Goal: Navigation & Orientation: Find specific page/section

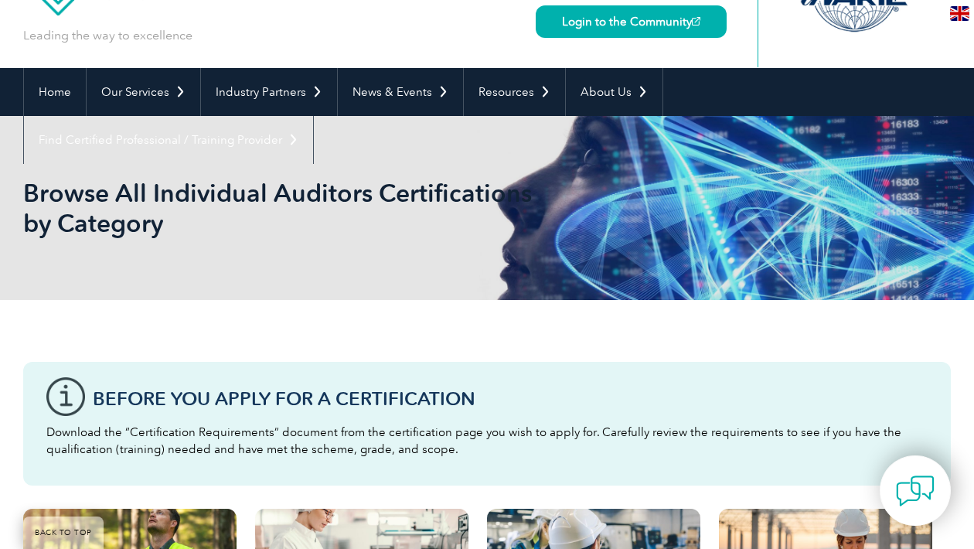
scroll to position [309, 0]
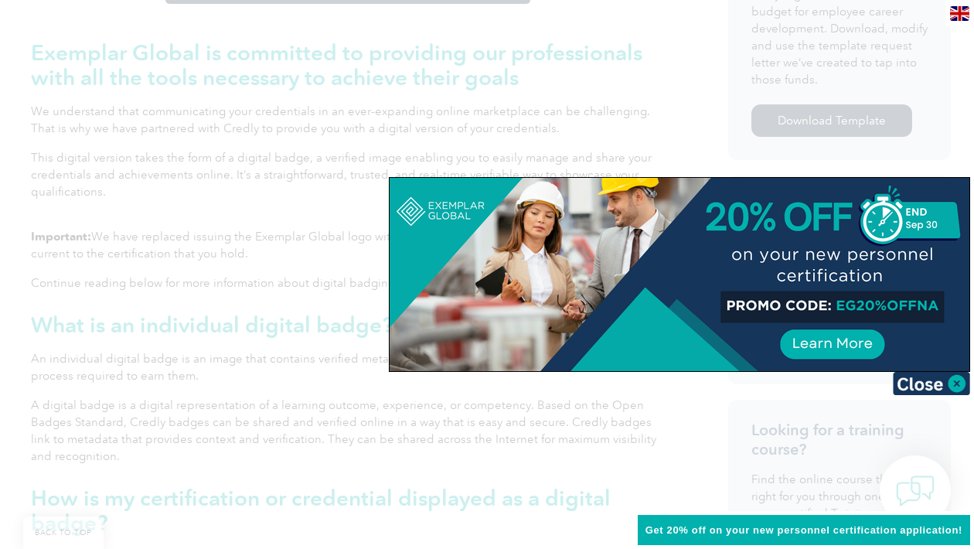
scroll to position [773, 0]
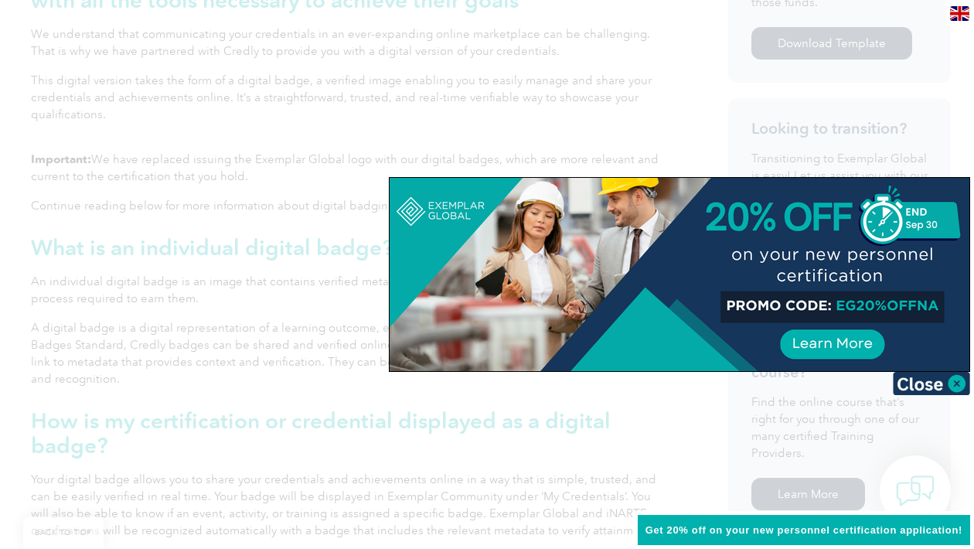
click at [831, 343] on div at bounding box center [680, 274] width 580 height 193
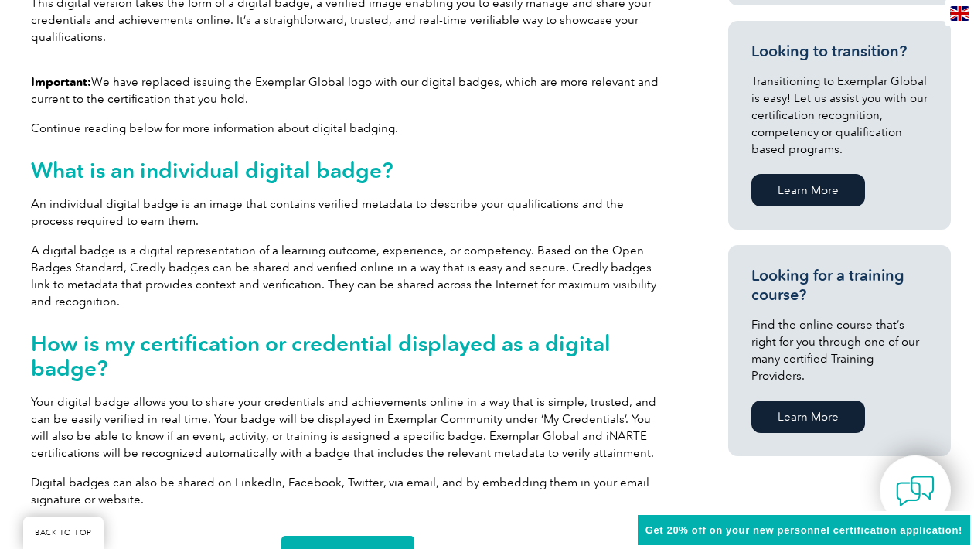
scroll to position [1237, 0]
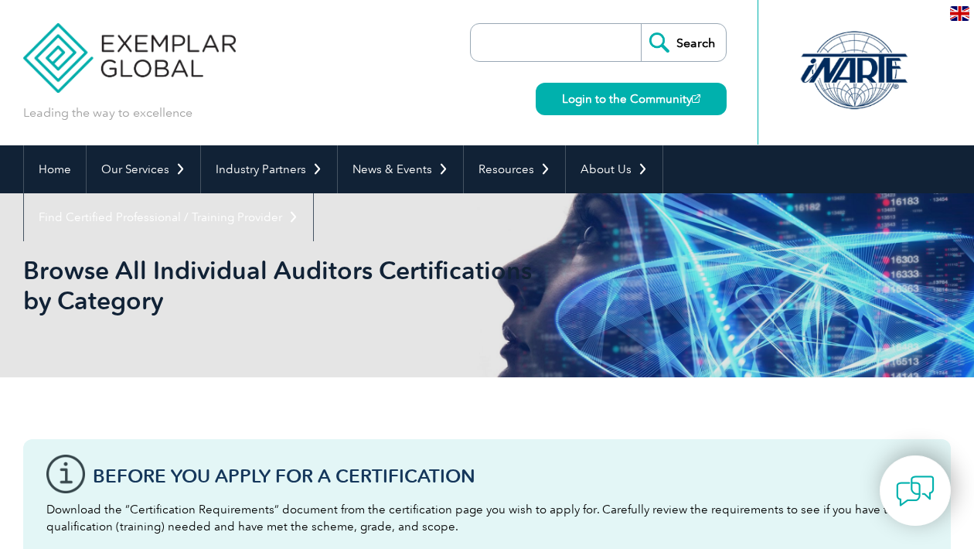
scroll to position [232, 0]
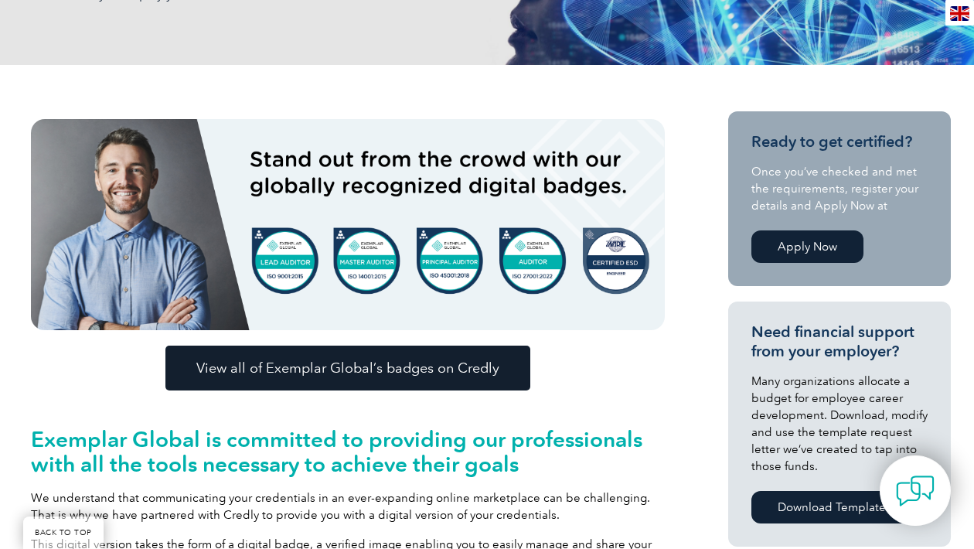
scroll to position [464, 0]
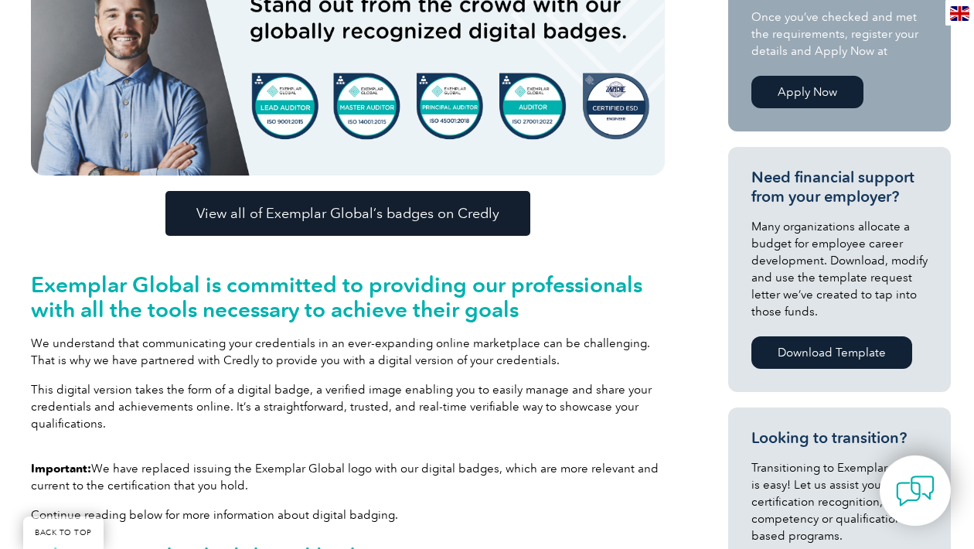
click at [424, 210] on span "View all of Exemplar Global’s badges on Credly" at bounding box center [347, 213] width 303 height 14
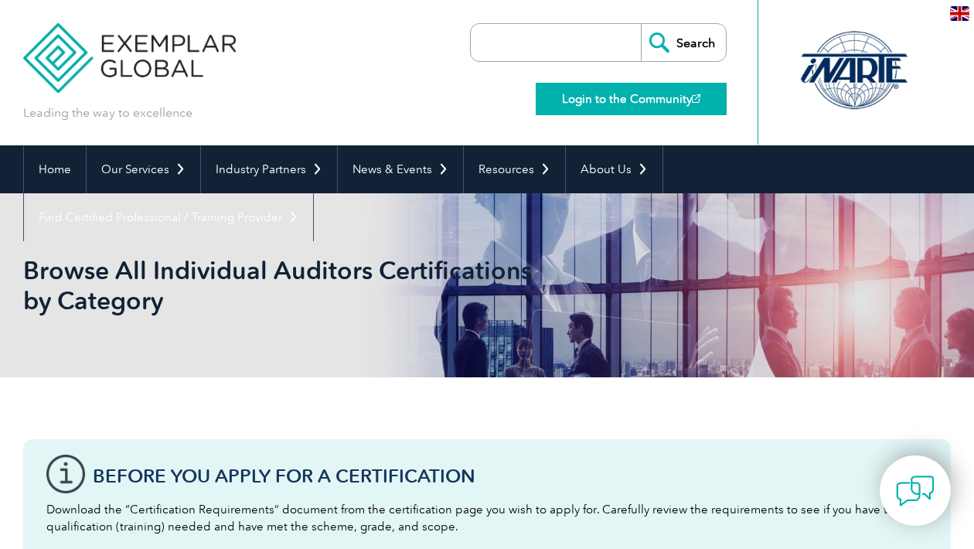
click at [639, 104] on link "Login to the Community" at bounding box center [631, 99] width 191 height 32
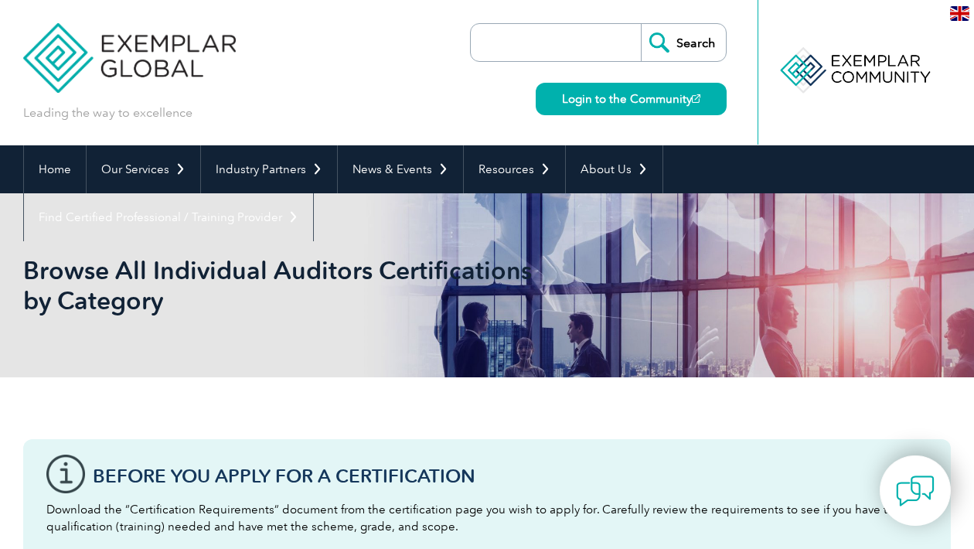
click at [881, 71] on div at bounding box center [855, 70] width 154 height 85
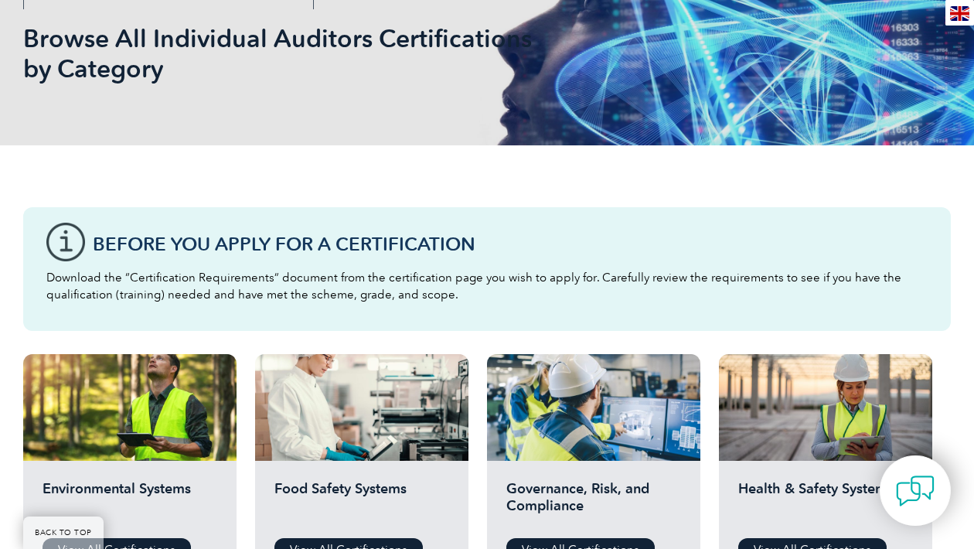
scroll to position [387, 0]
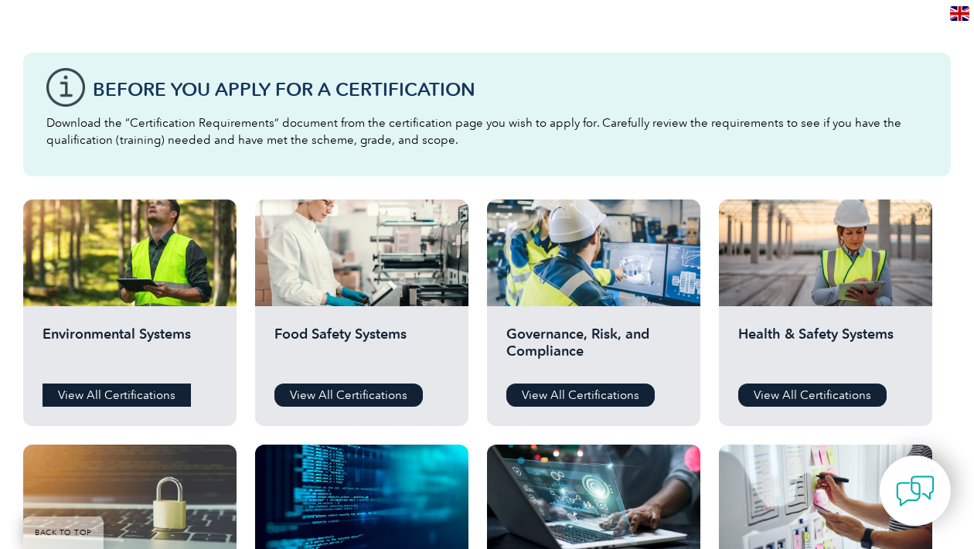
click at [134, 397] on link "View All Certifications" at bounding box center [117, 394] width 148 height 23
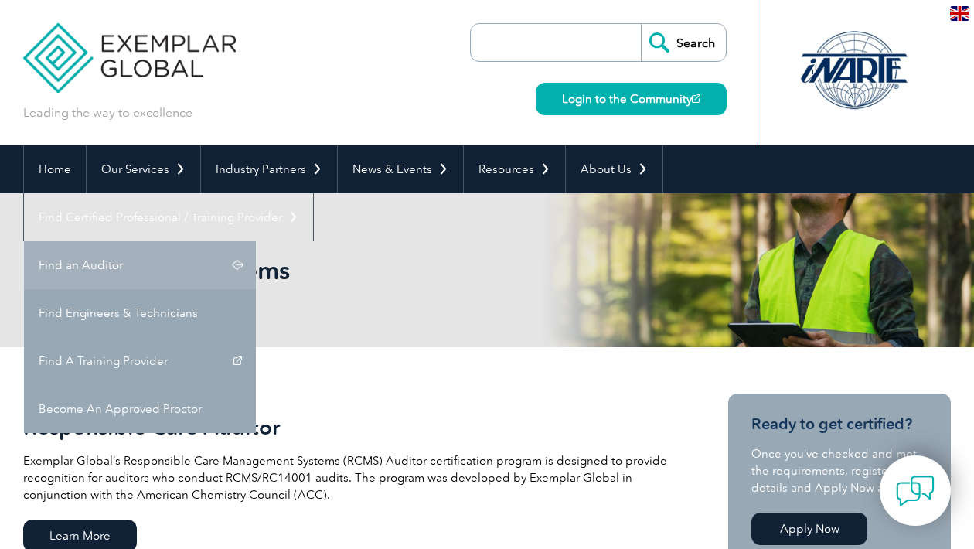
click at [256, 241] on link "Find an Auditor" at bounding box center [140, 265] width 232 height 48
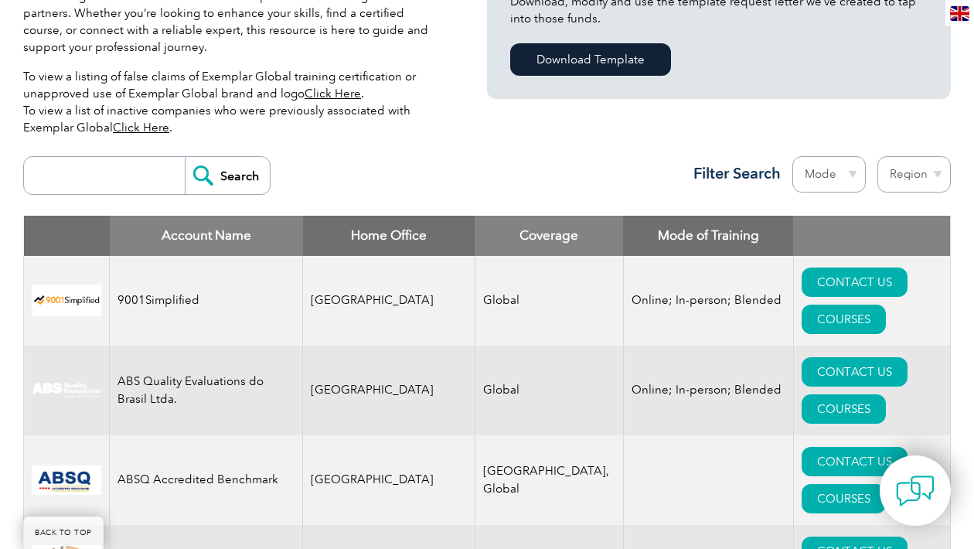
scroll to position [155, 0]
